Goal: Task Accomplishment & Management: Complete application form

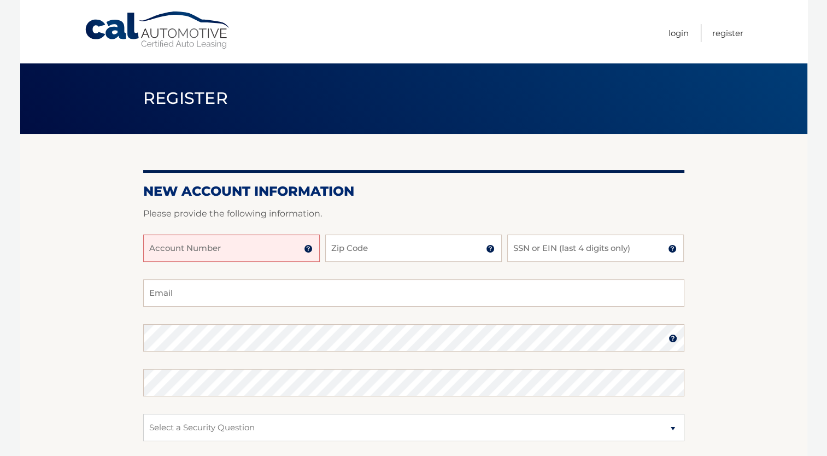
click at [238, 256] on input "Account Number" at bounding box center [231, 247] width 176 height 27
type input "44456022950"
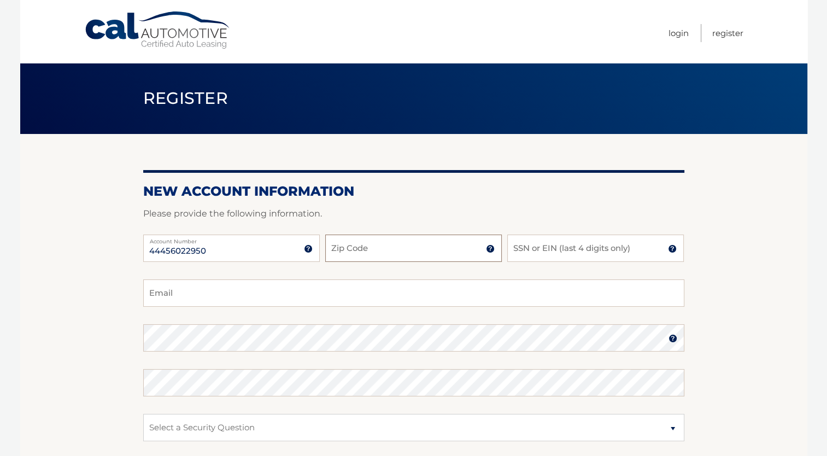
click at [353, 247] on input "Zip Code" at bounding box center [413, 247] width 176 height 27
type input "08753"
click at [596, 249] on input "SSN or EIN (last 4 digits only)" at bounding box center [595, 247] width 176 height 27
type input "3770"
click at [327, 285] on input "Email" at bounding box center [413, 292] width 541 height 27
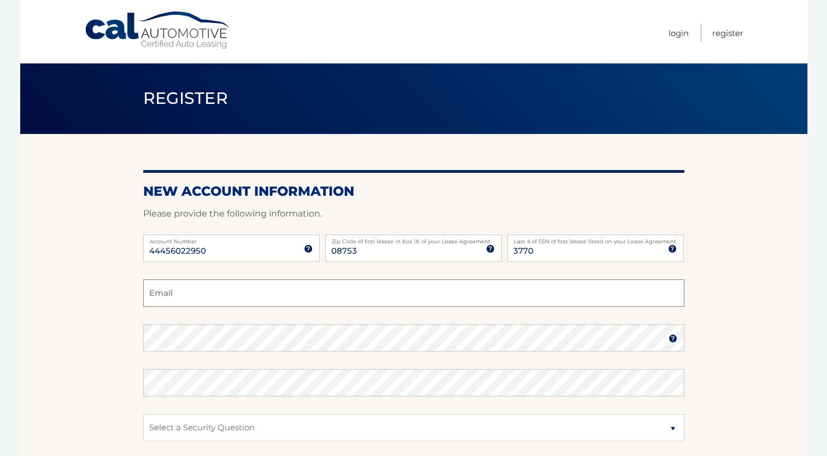
type input "teamirishcap@yahoo.com"
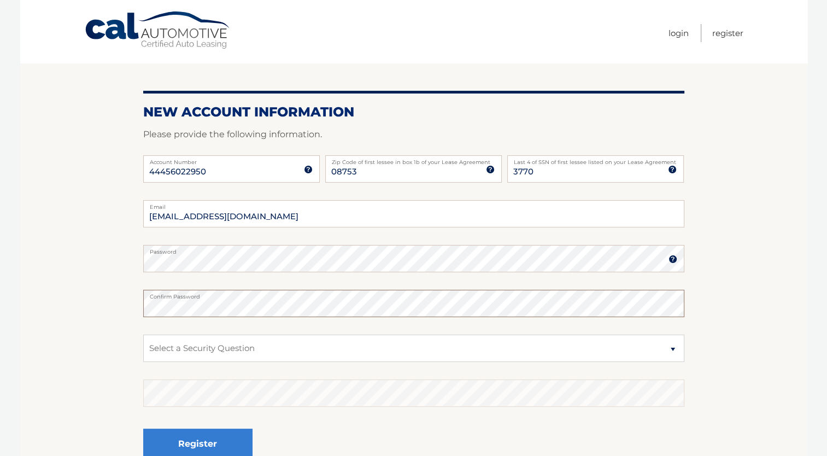
scroll to position [164, 0]
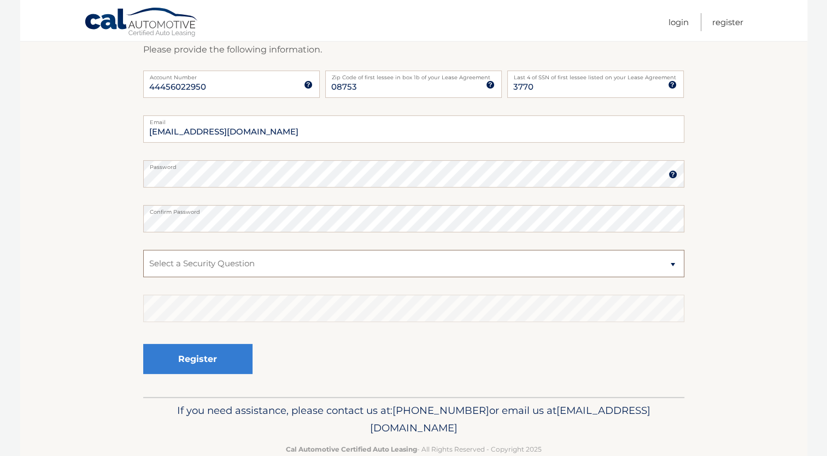
click at [240, 262] on select "Select a Security Question What was the name of your elementary school? What is…" at bounding box center [413, 263] width 541 height 27
select select "2"
click at [143, 250] on select "Select a Security Question What was the name of your elementary school? What is…" at bounding box center [413, 263] width 541 height 27
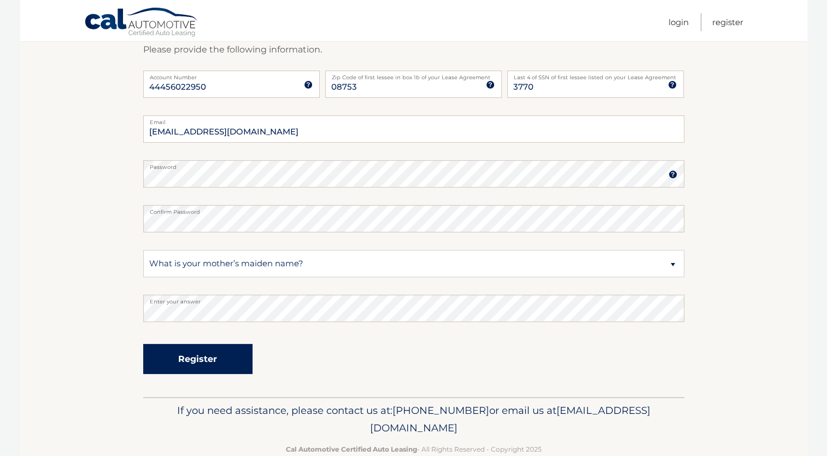
click at [224, 354] on button "Register" at bounding box center [197, 359] width 109 height 30
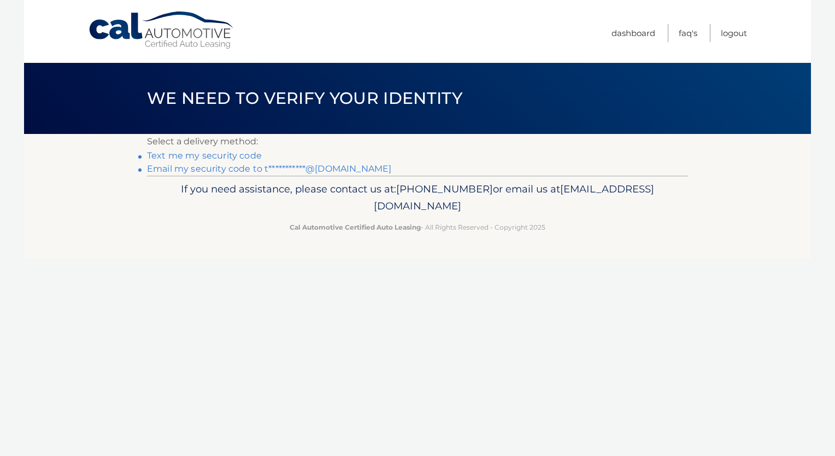
click at [234, 156] on link "Text me my security code" at bounding box center [204, 155] width 115 height 10
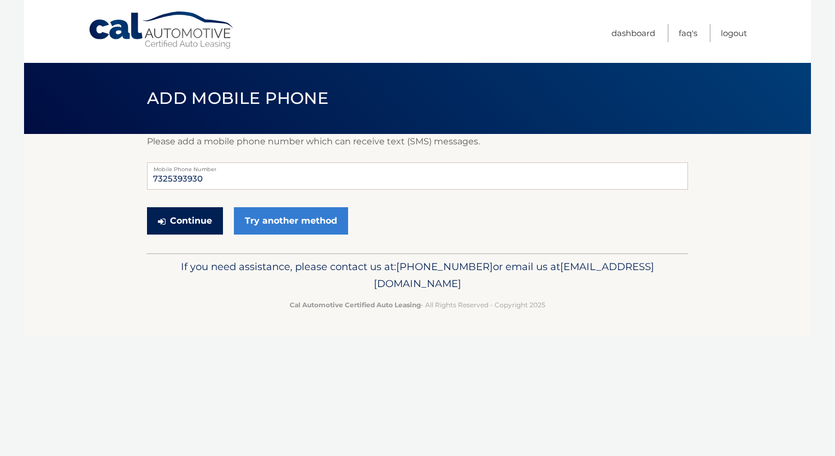
click at [202, 222] on button "Continue" at bounding box center [185, 220] width 76 height 27
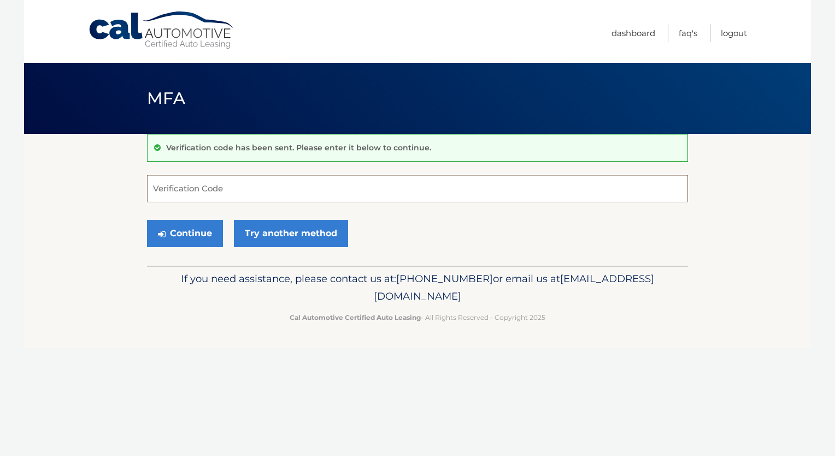
click at [208, 175] on input "Verification Code" at bounding box center [417, 188] width 541 height 27
type input "143256"
click at [180, 231] on button "Continue" at bounding box center [185, 233] width 76 height 27
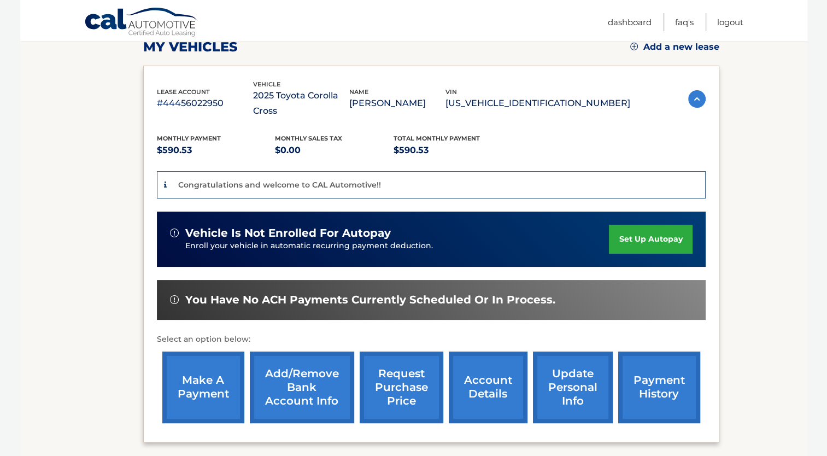
scroll to position [164, 0]
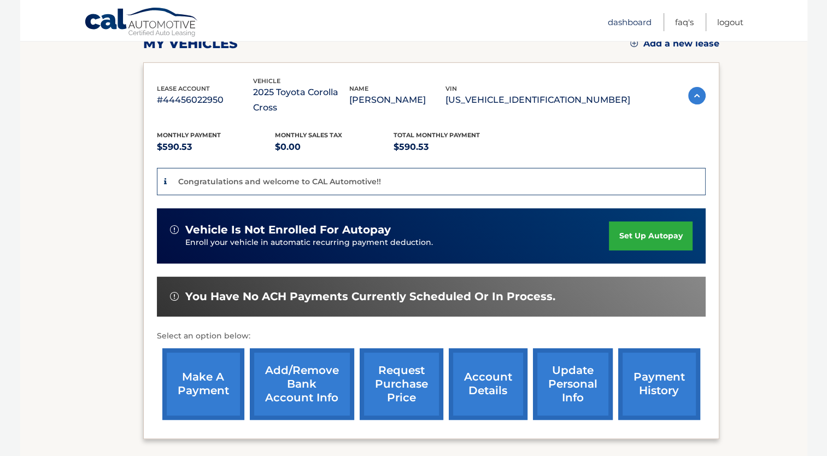
click at [632, 23] on link "Dashboard" at bounding box center [630, 22] width 44 height 18
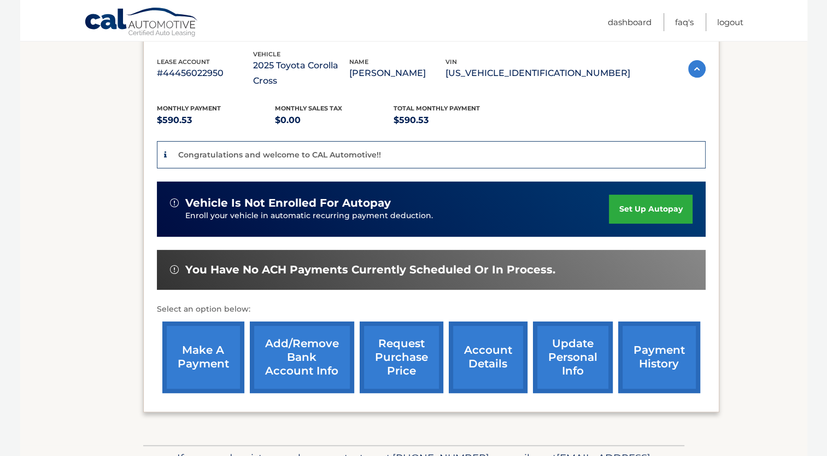
scroll to position [219, 0]
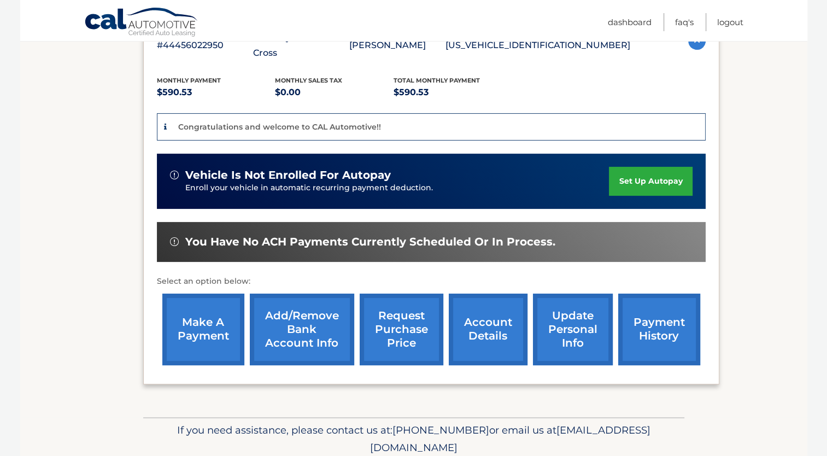
click at [192, 315] on link "make a payment" at bounding box center [203, 329] width 82 height 72
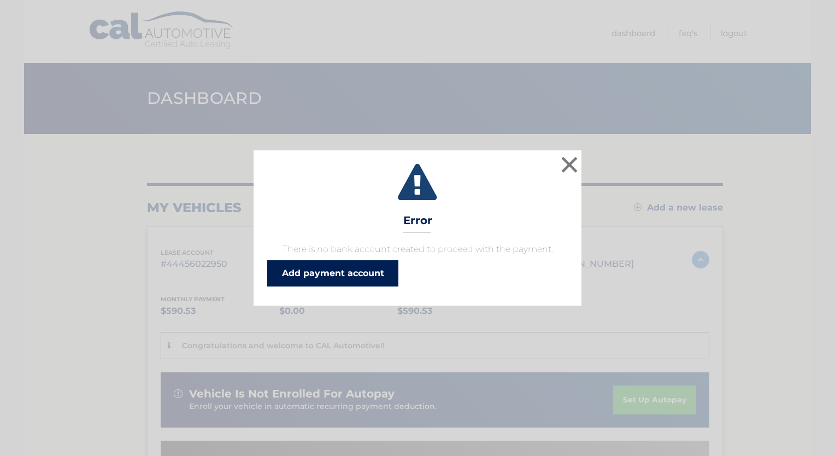
click at [323, 270] on link "Add payment account" at bounding box center [332, 273] width 131 height 26
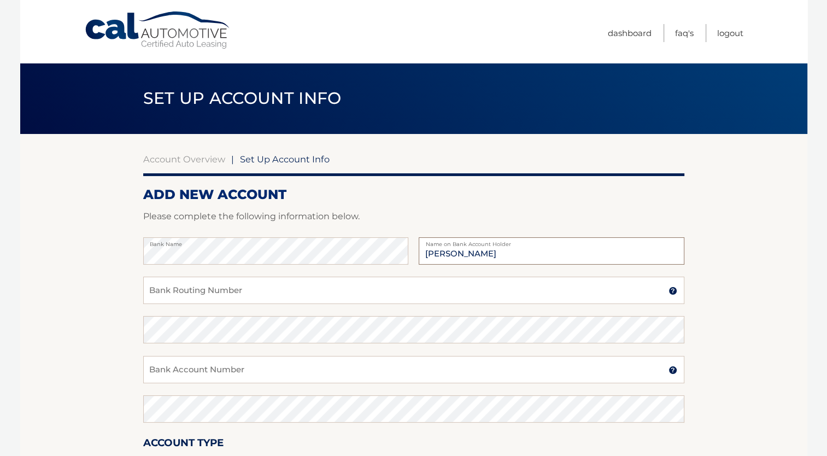
type input "[PERSON_NAME]"
click at [251, 291] on input "Bank Routing Number" at bounding box center [413, 289] width 541 height 27
type input "231278339"
click at [291, 372] on input "Bank Account Number" at bounding box center [413, 369] width 541 height 27
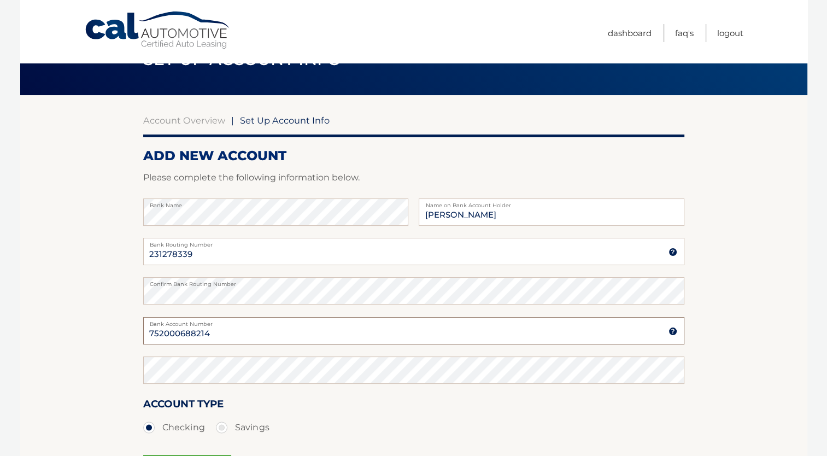
scroll to position [164, 0]
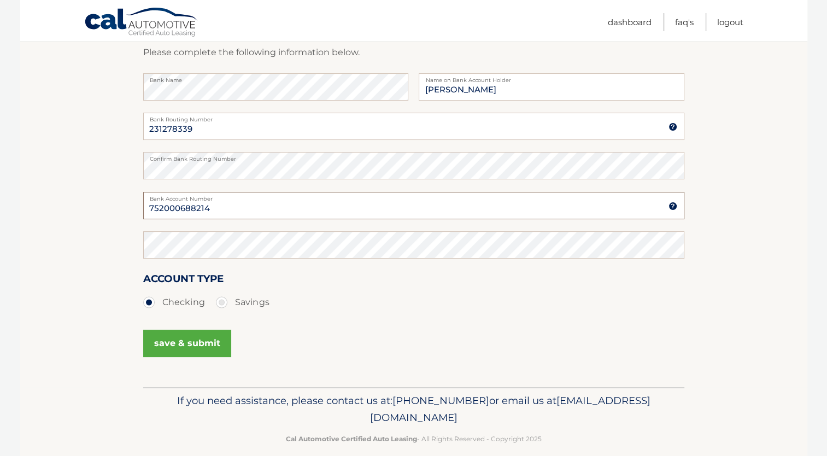
type input "752000688214"
click at [186, 349] on button "save & submit" at bounding box center [187, 342] width 88 height 27
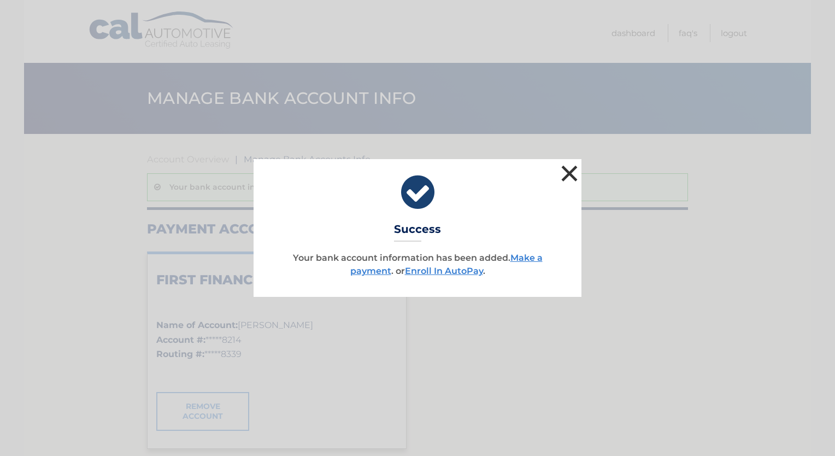
click at [568, 169] on button "×" at bounding box center [569, 173] width 22 height 22
